Goal: Navigation & Orientation: Find specific page/section

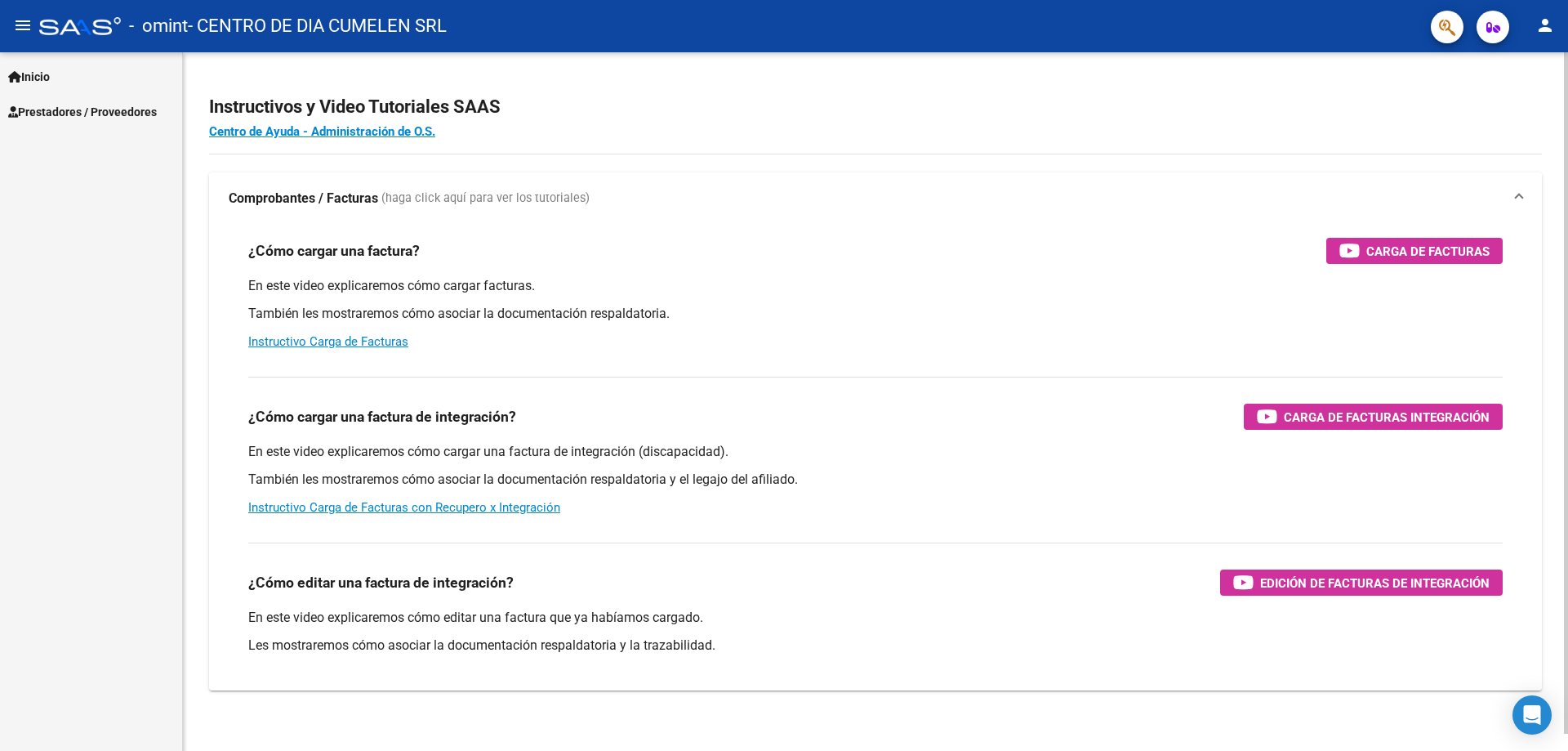
drag, startPoint x: 59, startPoint y: 105, endPoint x: 199, endPoint y: 122, distance: 141.0
click at [60, 106] on span "Prestadores / Proveedores" at bounding box center [82, 112] width 149 height 18
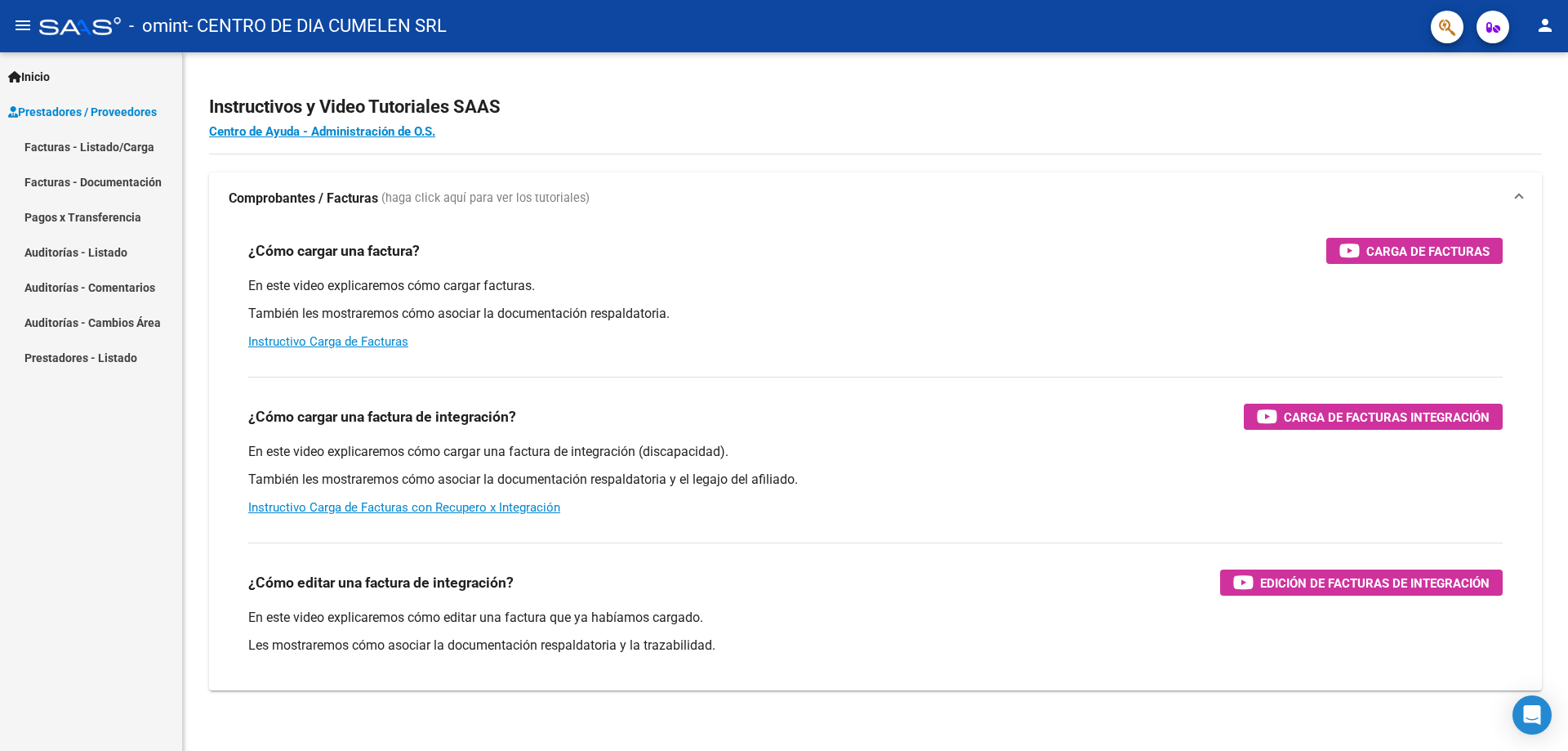
click at [75, 215] on link "Pagos x Transferencia" at bounding box center [91, 216] width 182 height 35
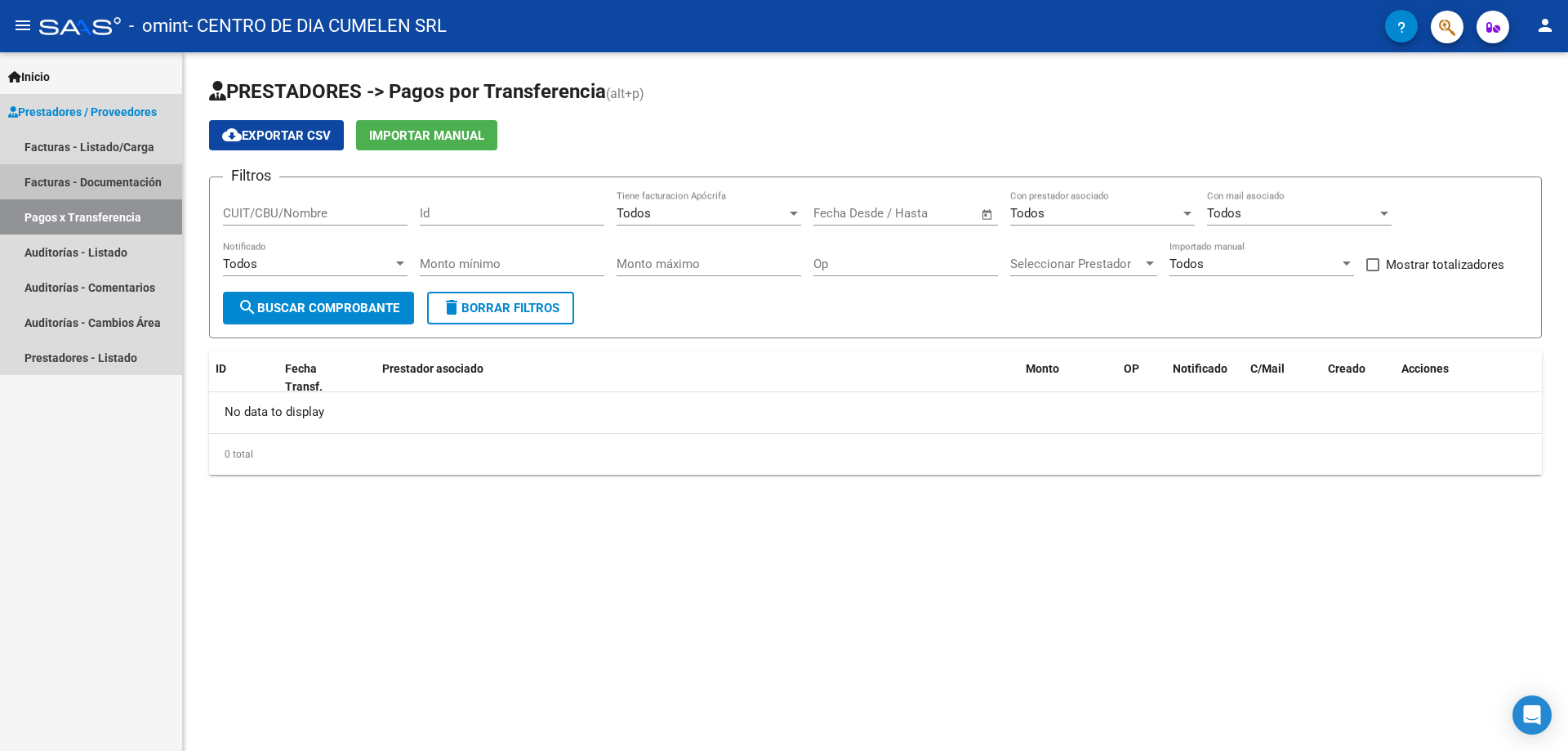
click at [111, 182] on link "Facturas - Documentación" at bounding box center [91, 181] width 182 height 35
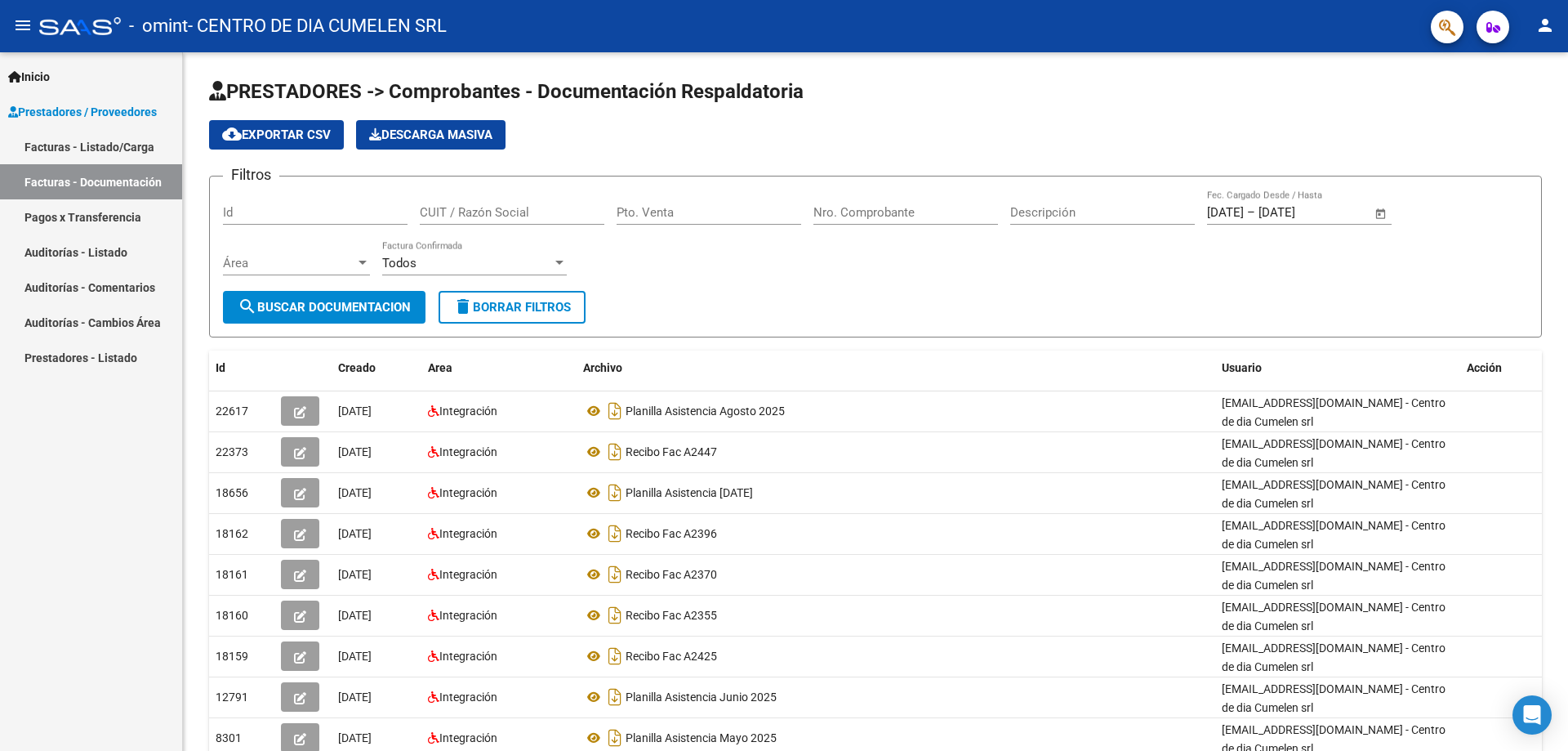
click at [104, 151] on link "Facturas - Listado/Carga" at bounding box center [91, 146] width 182 height 35
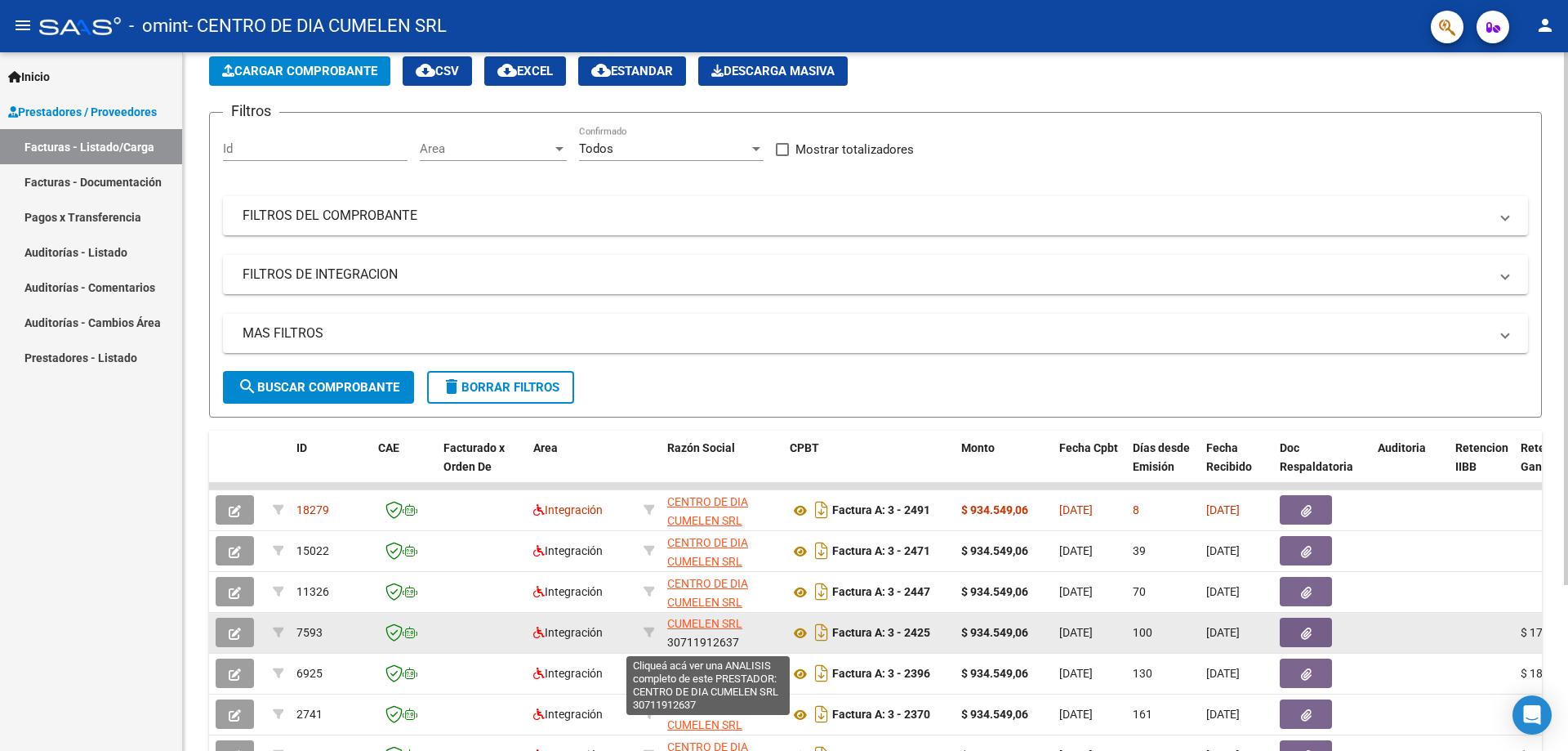
scroll to position [22, 0]
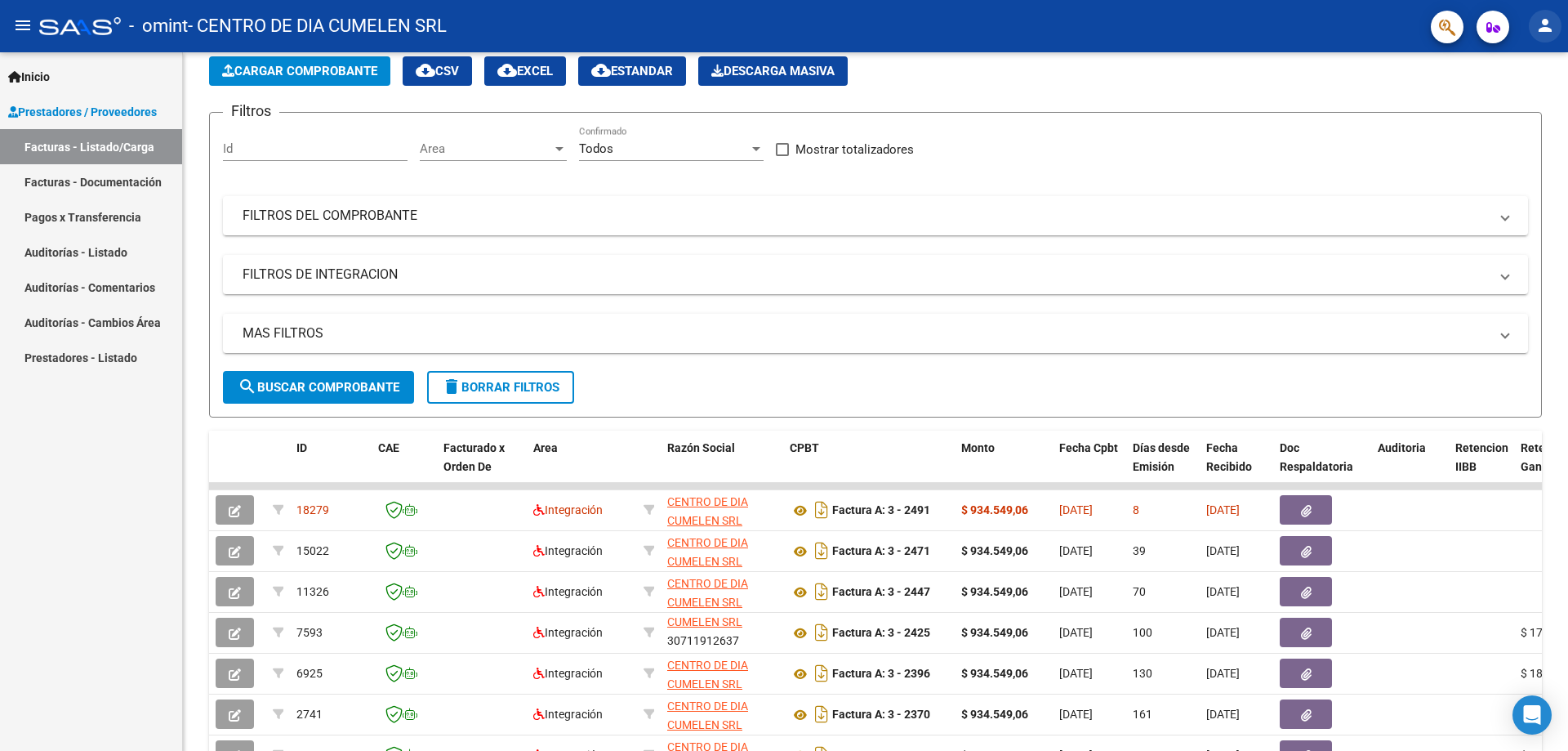
click at [1541, 32] on mat-icon "person" at bounding box center [1545, 25] width 20 height 20
click at [1494, 105] on button "exit_to_app Salir" at bounding box center [1511, 108] width 100 height 40
